Goal: Task Accomplishment & Management: Use online tool/utility

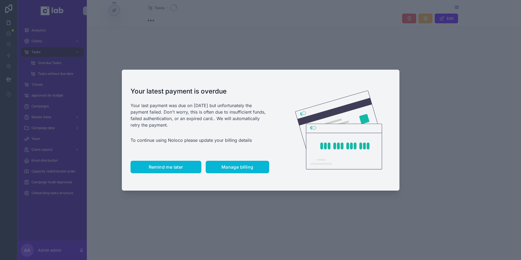
click at [168, 168] on span "Remind me later" at bounding box center [166, 166] width 34 height 5
